Goal: Information Seeking & Learning: Learn about a topic

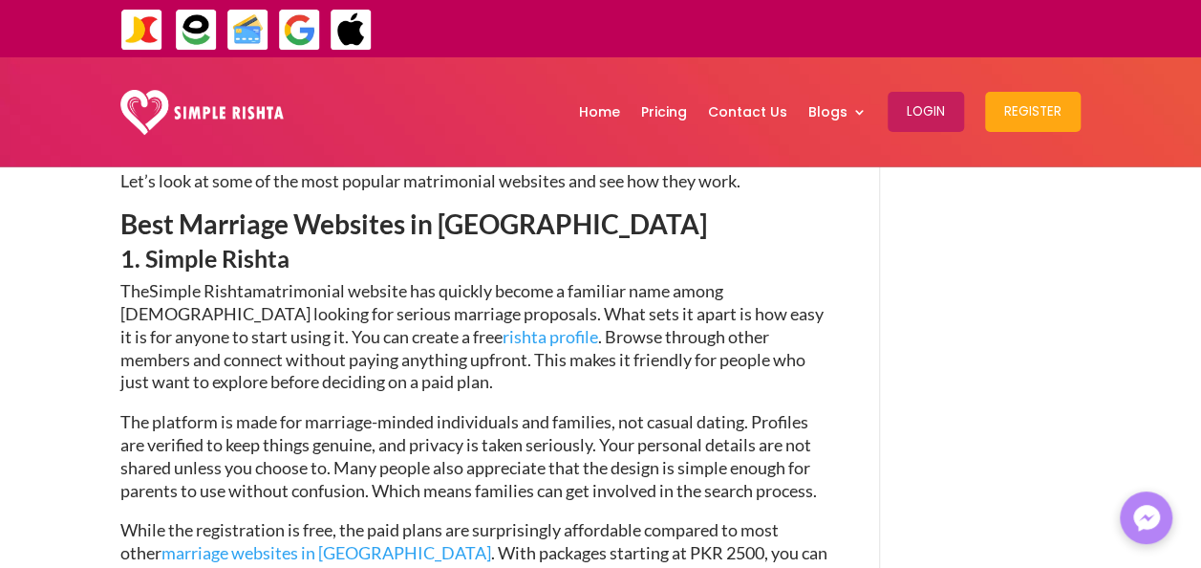
scroll to position [907, 0]
drag, startPoint x: 0, startPoint y: 0, endPoint x: 536, endPoint y: 203, distance: 573.2
click at [536, 279] on span "matrimonial website has quickly become a familiar name among Pakistanis looking…" at bounding box center [471, 335] width 703 height 112
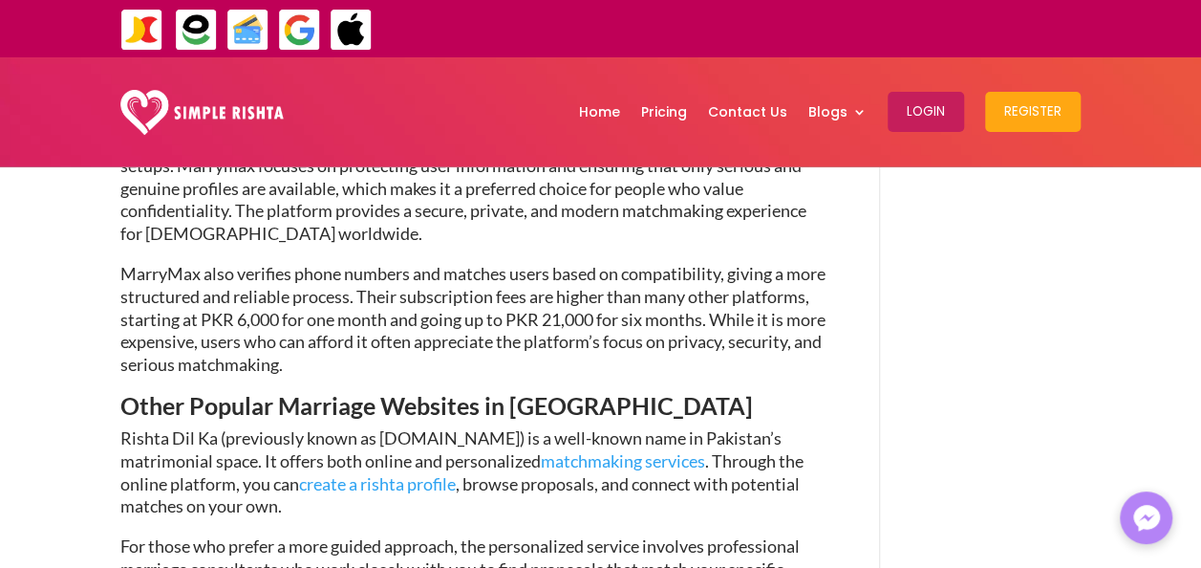
scroll to position [2385, 0]
drag, startPoint x: 513, startPoint y: 331, endPoint x: 476, endPoint y: 330, distance: 37.3
click at [541, 449] on link "matchmaking services" at bounding box center [623, 459] width 164 height 21
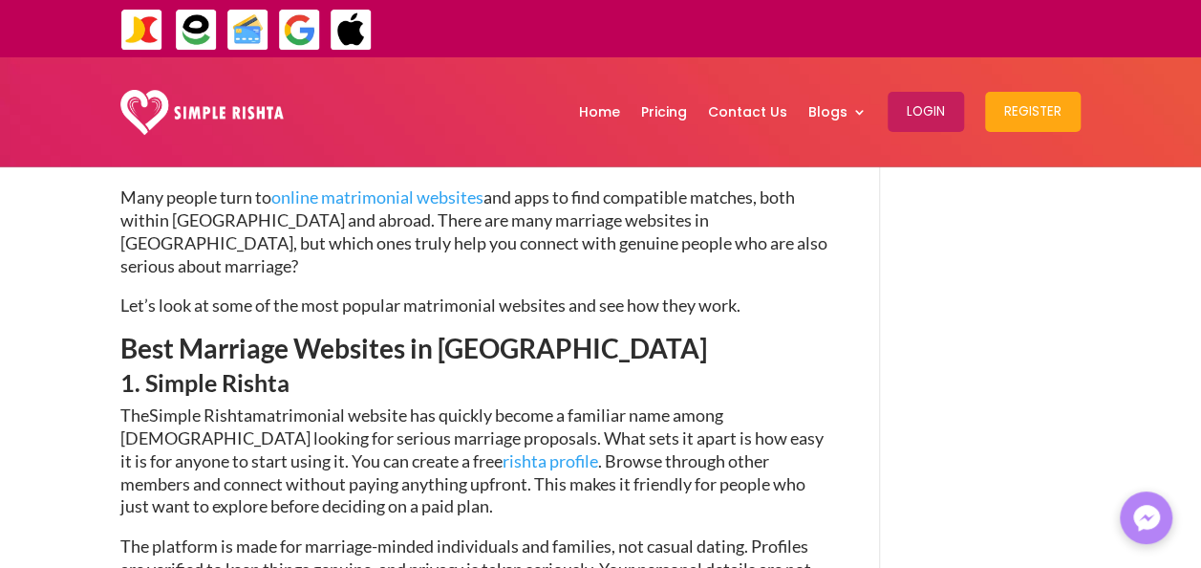
scroll to position [780, 0]
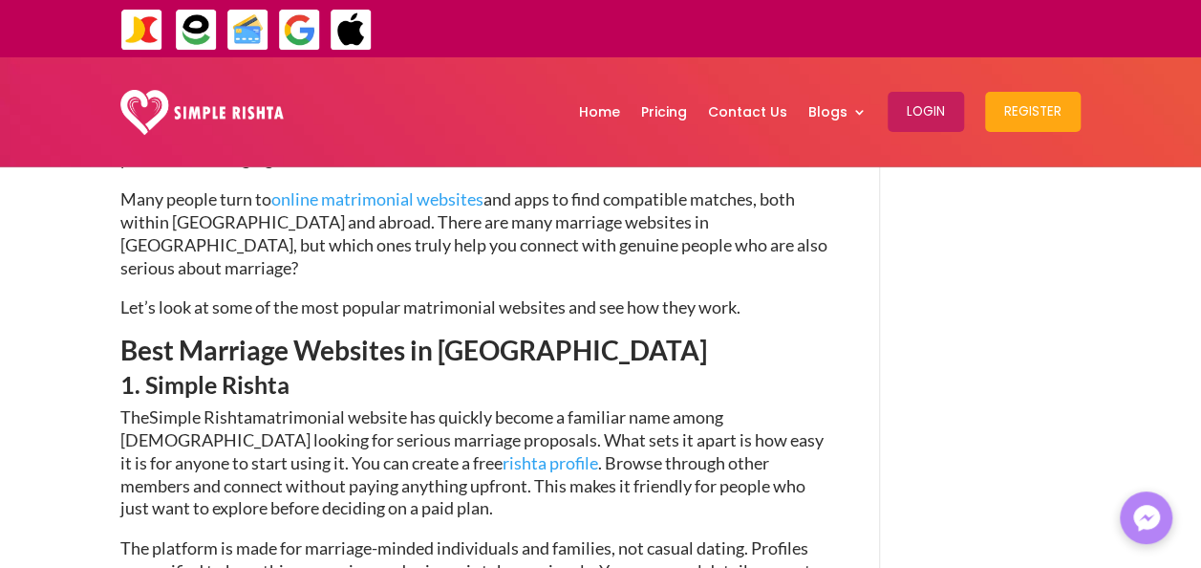
click at [503, 452] on link "rishta profile" at bounding box center [551, 462] width 96 height 21
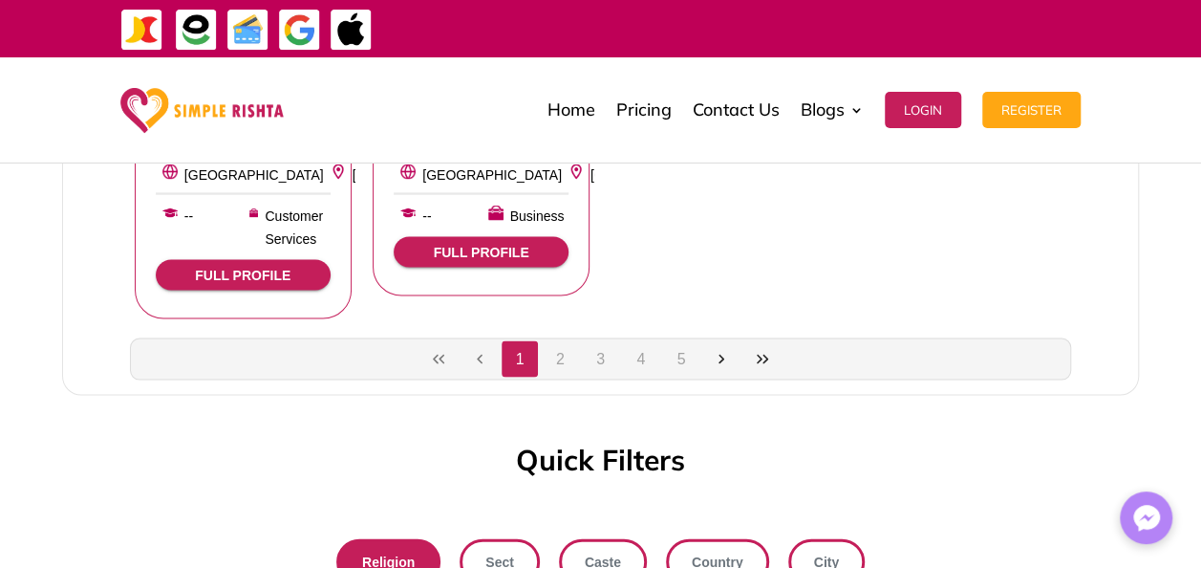
scroll to position [1713, 0]
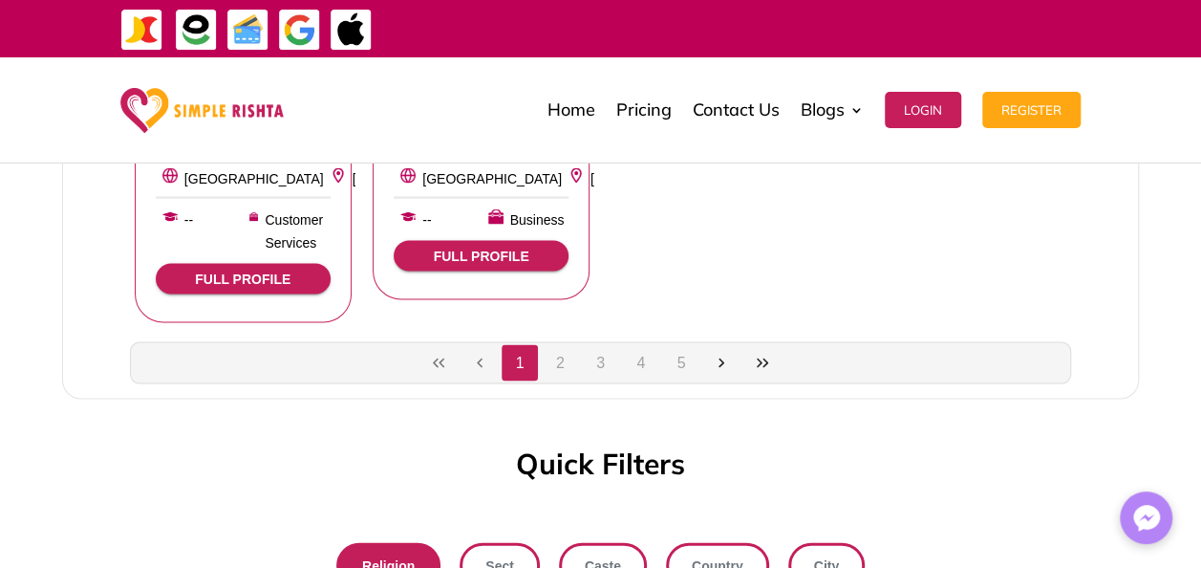
click at [563, 377] on button "2" at bounding box center [560, 362] width 36 height 36
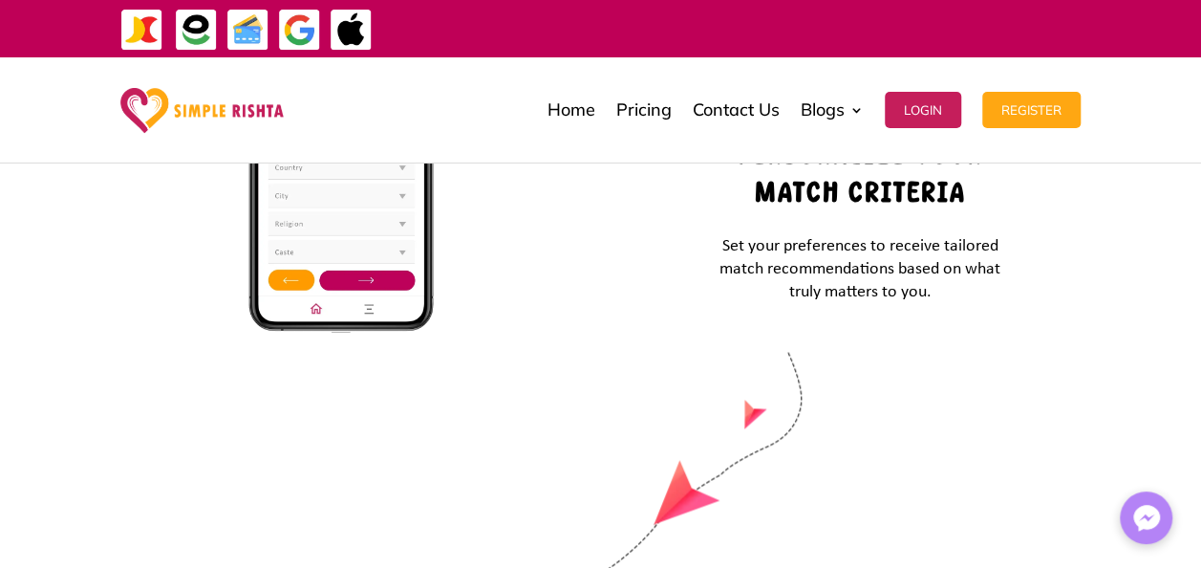
scroll to position [4727, 0]
